Goal: Transaction & Acquisition: Purchase product/service

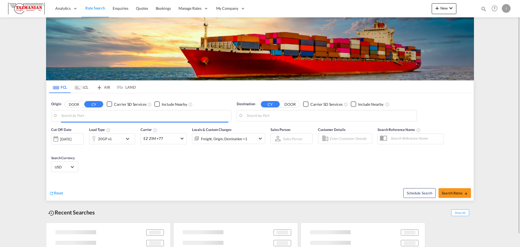
type input "[GEOGRAPHIC_DATA], [GEOGRAPHIC_DATA], USLUI"
type input "Ho Chi Minh City ([GEOGRAPHIC_DATA]), VNSGN"
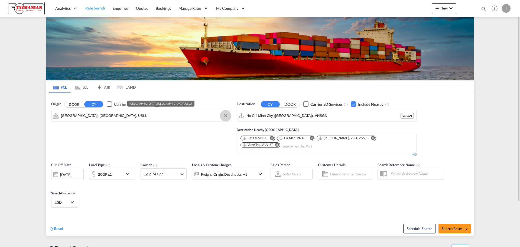
click at [229, 117] on button "Clear Input" at bounding box center [225, 116] width 8 height 8
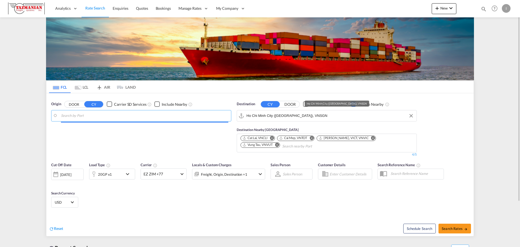
click at [389, 119] on input "Ho Chi Minh City ([GEOGRAPHIC_DATA]), VNSGN" at bounding box center [329, 116] width 167 height 8
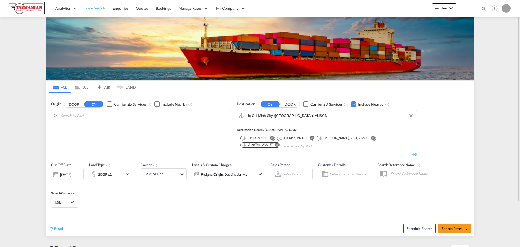
click at [409, 116] on button "Clear Input" at bounding box center [411, 116] width 8 height 8
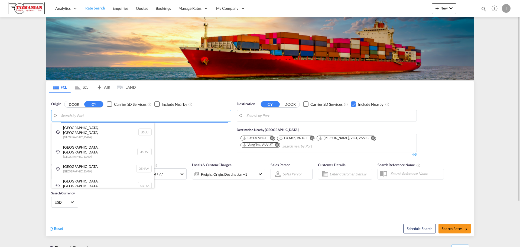
click at [155, 117] on body "Analytics Reports Dashboard Rate Search Enquiries Quotes Bookings" at bounding box center [260, 123] width 520 height 247
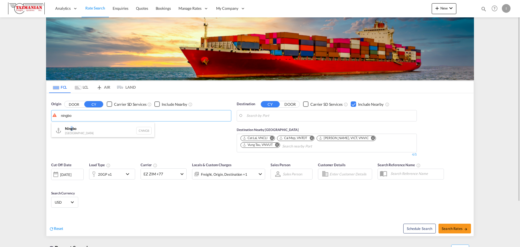
click at [71, 126] on div "Ningbo China CNNGB" at bounding box center [102, 130] width 103 height 16
type input "Ningbo, CNNGB"
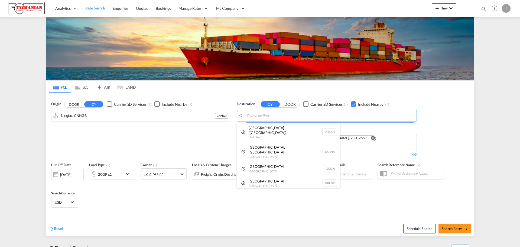
click at [263, 115] on body "Analytics Reports Dashboard Rate Search Enquiries Quotes Bookings" at bounding box center [260, 123] width 520 height 247
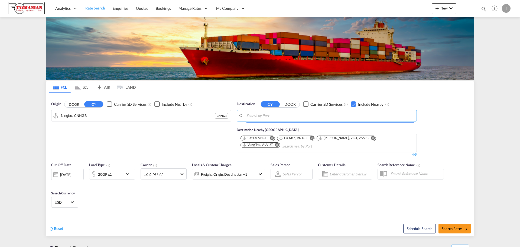
drag, startPoint x: 445, startPoint y: 125, endPoint x: 435, endPoint y: 129, distance: 10.2
click at [444, 125] on div "Origin DOOR CY Carrier SD Services Include Nearby Ningbo, CNNGB CNNGB Destinati…" at bounding box center [259, 126] width 427 height 66
click at [351, 105] on div "Checkbox No Ink" at bounding box center [353, 103] width 5 height 5
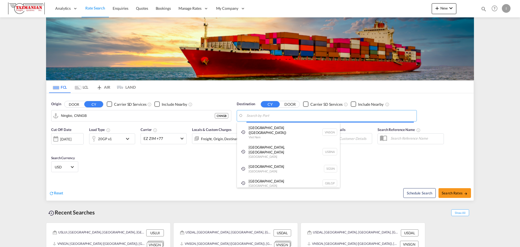
click at [350, 114] on body "Analytics Reports Dashboard Rate Search Enquiries Quotes Bookings" at bounding box center [260, 123] width 520 height 247
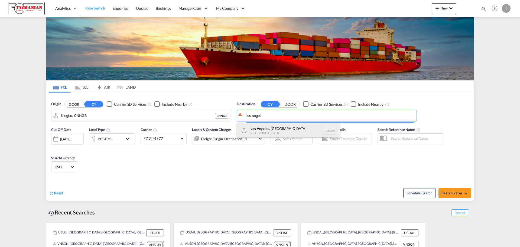
click at [276, 129] on div "Los Angel es, [GEOGRAPHIC_DATA] [GEOGRAPHIC_DATA] USLAX" at bounding box center [288, 130] width 103 height 16
type input "[GEOGRAPHIC_DATA], [GEOGRAPHIC_DATA], USLAX"
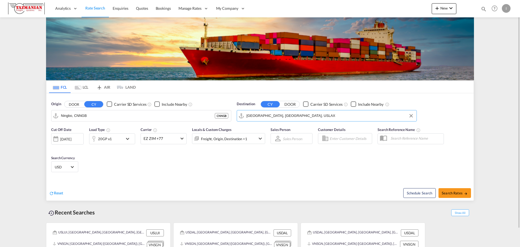
click at [256, 162] on div "Cut Off Date [DATE] [DATE] Load Type 20GP x1 Carrier EZ ZIM +77 Online Rates 4 …" at bounding box center [259, 150] width 427 height 53
click at [235, 131] on div "Locals & Custom Charges Freight, Origin, Destination +1" at bounding box center [228, 138] width 73 height 23
click at [228, 138] on div "Freight, Origin, Destination +1" at bounding box center [224, 139] width 46 height 8
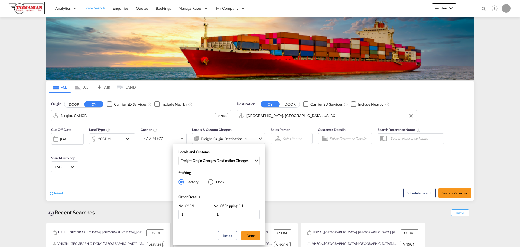
click at [227, 137] on div "Locals and Customs Freight , Origin Charges , Destination Charges Clear All Sel…" at bounding box center [260, 123] width 520 height 247
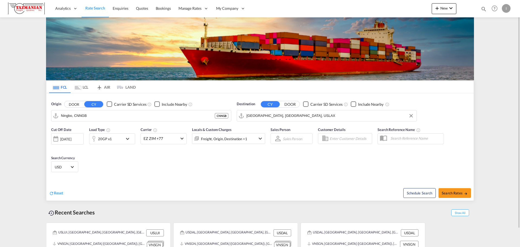
click at [311, 168] on div "Cut Off Date [DATE] [DATE] Load Type 20GP x1 Carrier EZ ZIM +77 Online Rates 4 …" at bounding box center [259, 150] width 427 height 53
click at [145, 139] on span "EZ ZIM +77" at bounding box center [161, 138] width 35 height 5
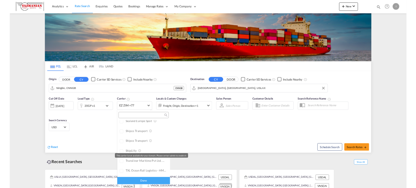
scroll to position [406, 0]
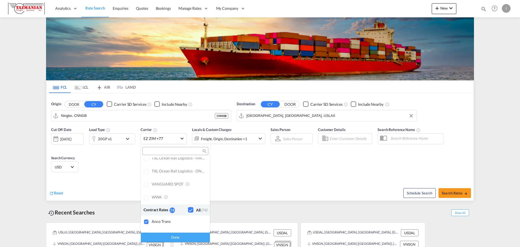
click at [183, 237] on div "Done" at bounding box center [175, 236] width 69 height 9
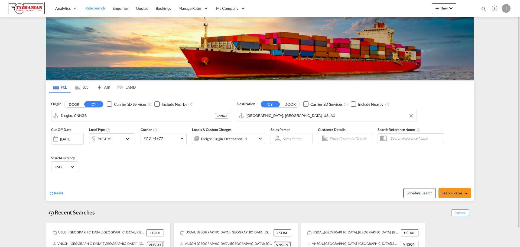
click at [484, 183] on md-content "Analytics Reports Dashboard Rate Search Enquiries Quotes Bookings" at bounding box center [260, 123] width 520 height 247
click at [453, 194] on span "Search Rates" at bounding box center [455, 193] width 26 height 4
type input "CNNGB to USLAX / [DATE]"
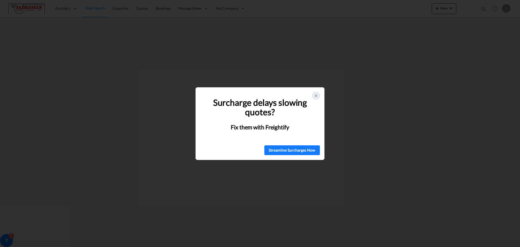
click at [316, 97] on icon at bounding box center [316, 95] width 4 height 4
